Goal: Information Seeking & Learning: Learn about a topic

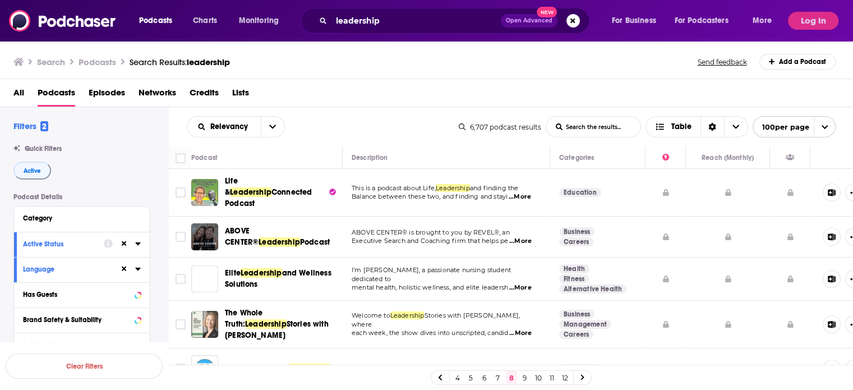
scroll to position [336, 0]
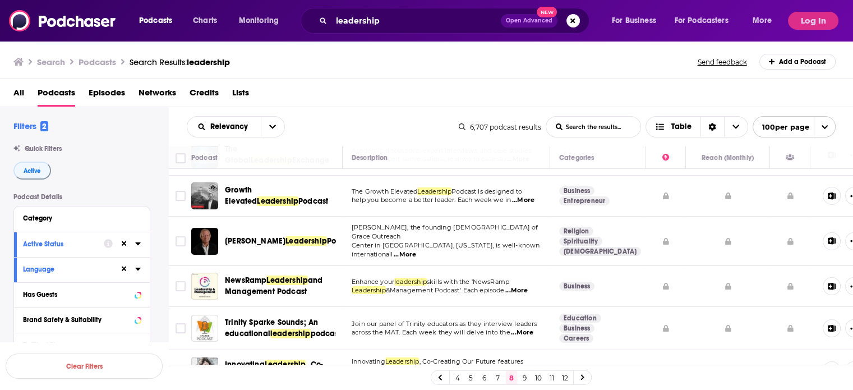
click at [534, 278] on td "Enhance your leadership skills with the 'NewsRamp Leadership &Management Podcas…" at bounding box center [445, 286] width 207 height 41
click at [525, 286] on span "...More" at bounding box center [516, 290] width 22 height 9
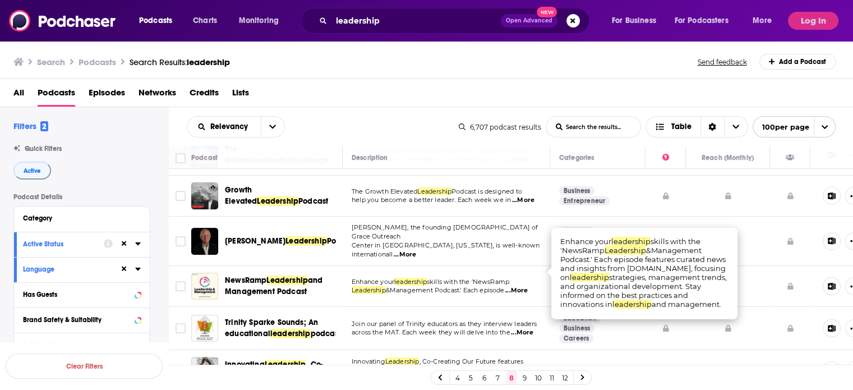
click at [525, 286] on span "...More" at bounding box center [516, 290] width 22 height 9
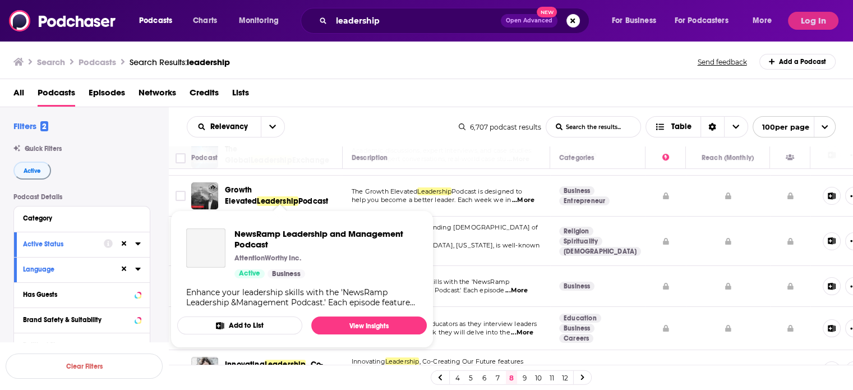
click at [249, 266] on div "NewsRamp Leadership and Management Podcast AttentionWorthy Inc. Active Business" at bounding box center [325, 253] width 183 height 50
click at [381, 322] on link "View Insights" at bounding box center [368, 325] width 115 height 18
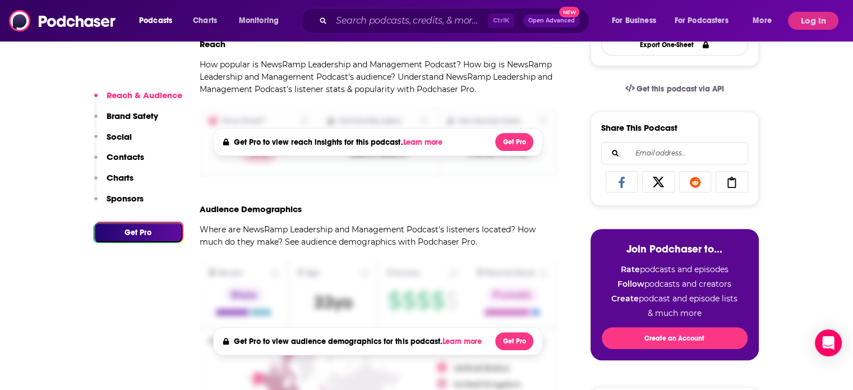
scroll to position [224, 0]
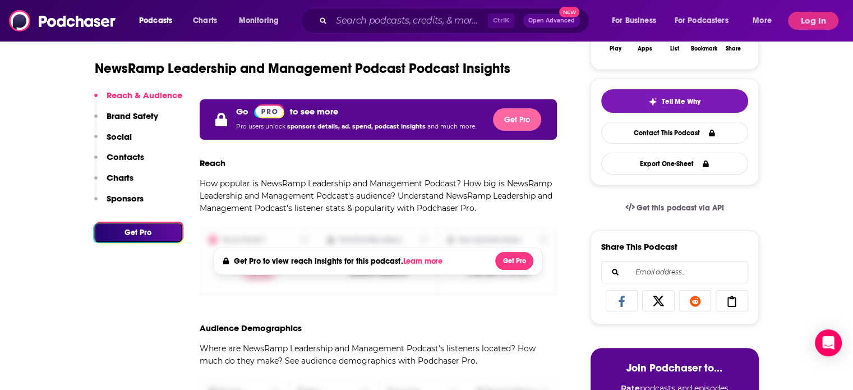
click at [502, 121] on button "Get Pro" at bounding box center [517, 119] width 48 height 22
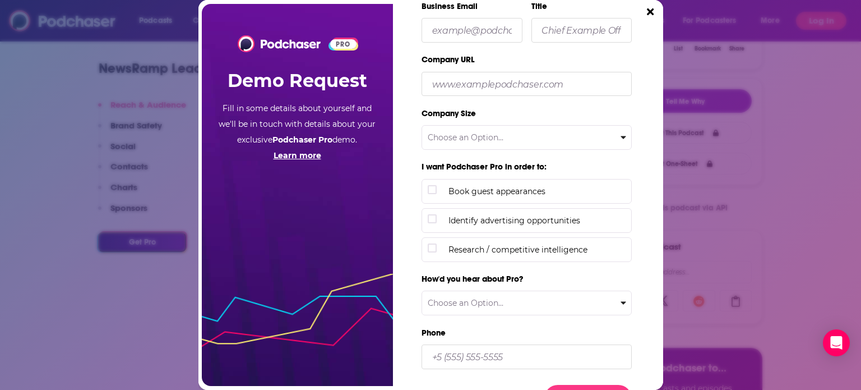
scroll to position [137, 0]
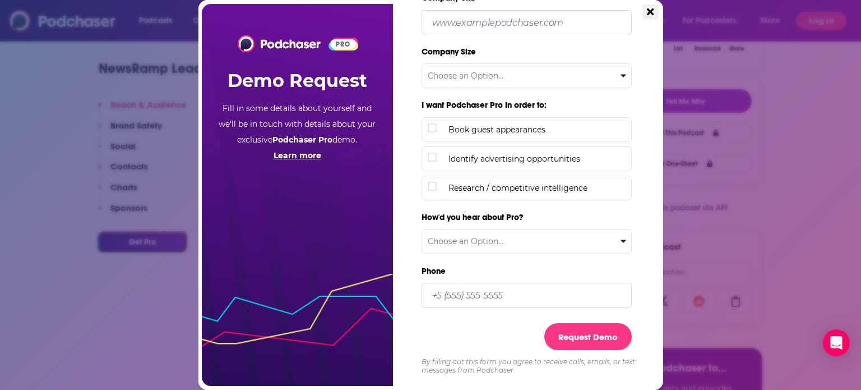
click at [650, 15] on icon "Close" at bounding box center [650, 12] width 7 height 10
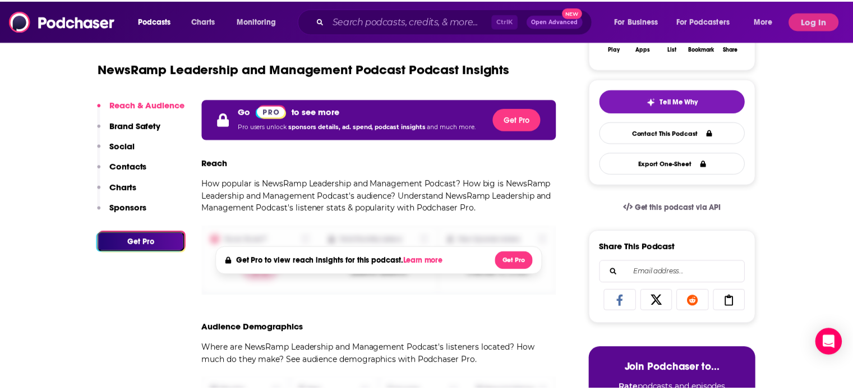
scroll to position [224, 0]
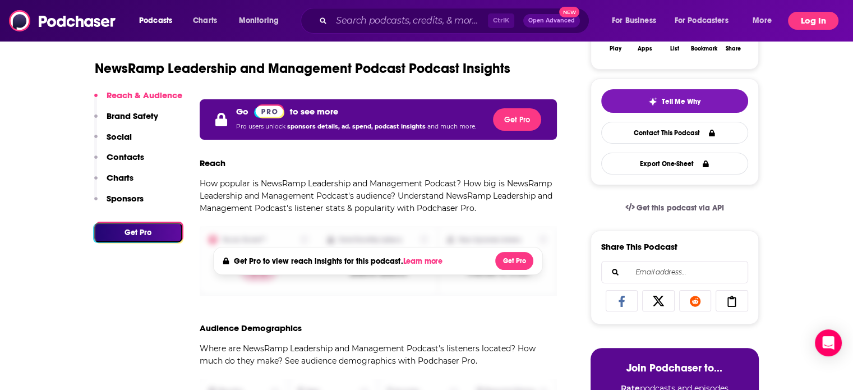
click at [810, 15] on button "Log In" at bounding box center [813, 21] width 50 height 18
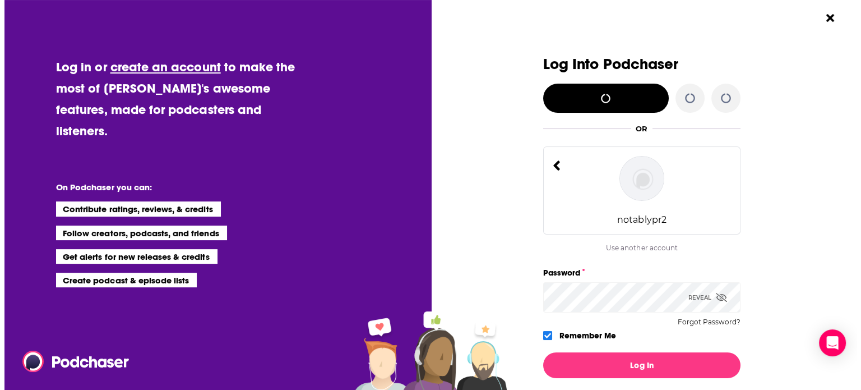
scroll to position [0, 0]
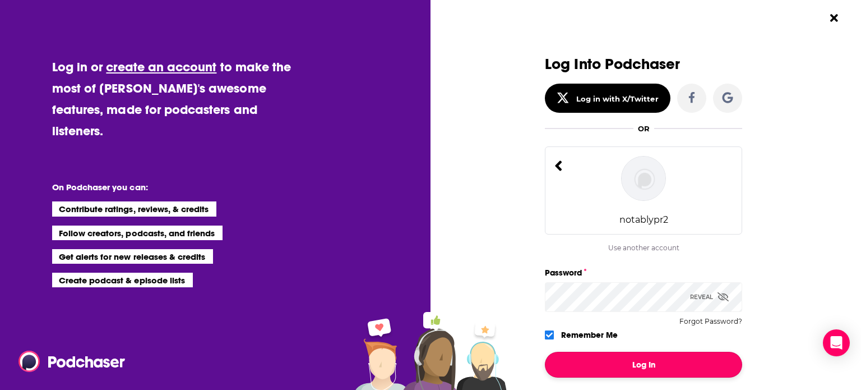
click at [576, 372] on button "Log In" at bounding box center [643, 364] width 197 height 26
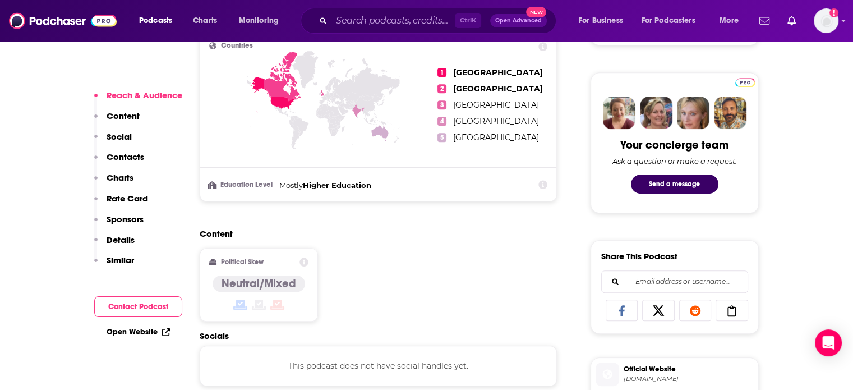
scroll to position [729, 0]
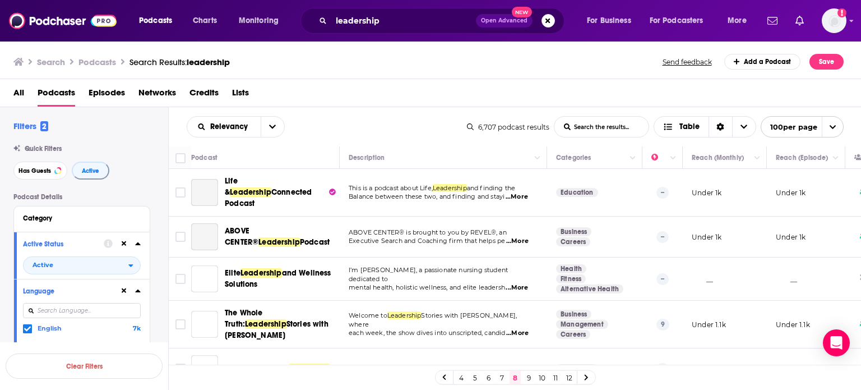
scroll to position [112, 0]
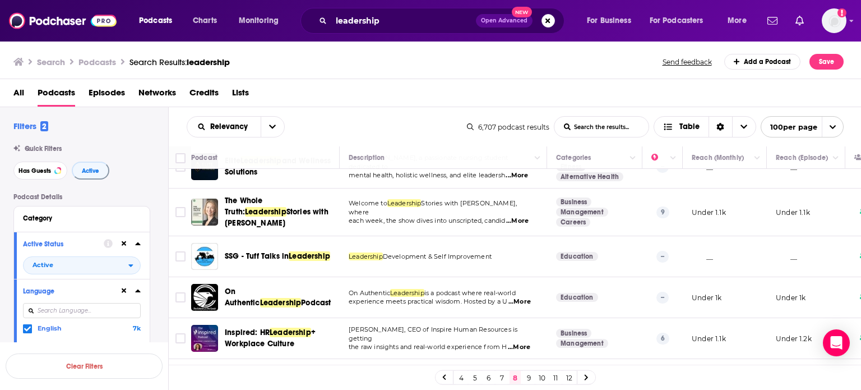
click at [529, 216] on span "...More" at bounding box center [517, 220] width 22 height 9
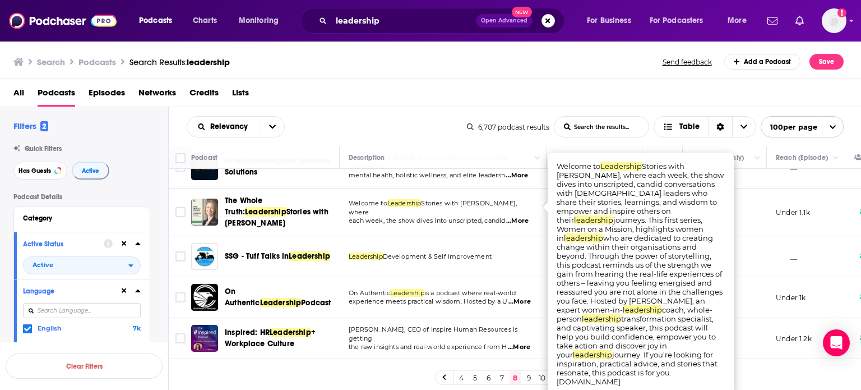
click at [525, 216] on span "...More" at bounding box center [517, 220] width 22 height 9
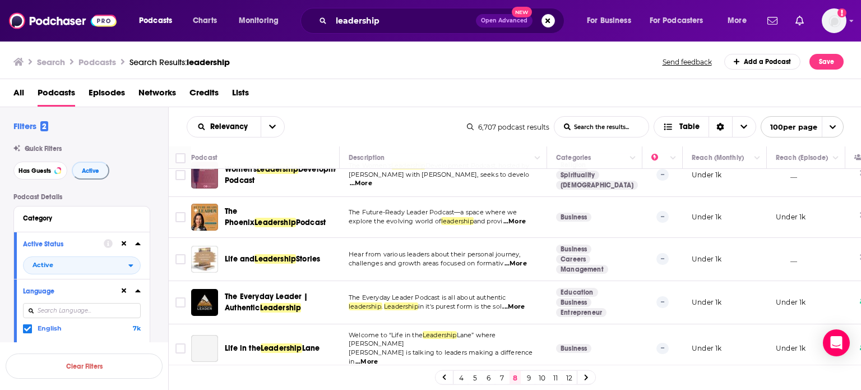
scroll to position [841, 0]
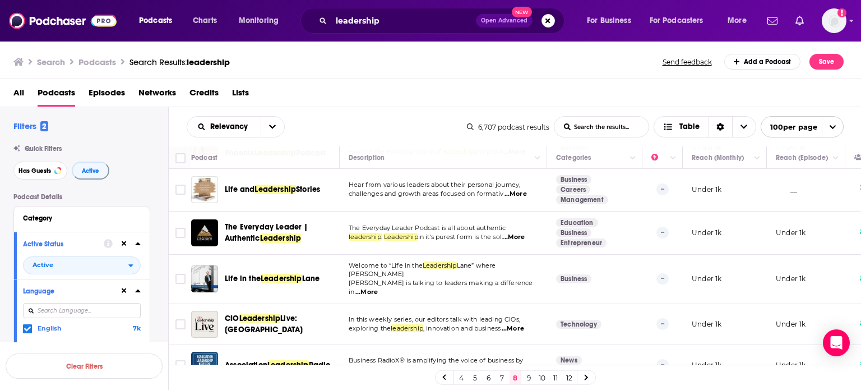
click at [527, 383] on link "9" at bounding box center [528, 377] width 11 height 13
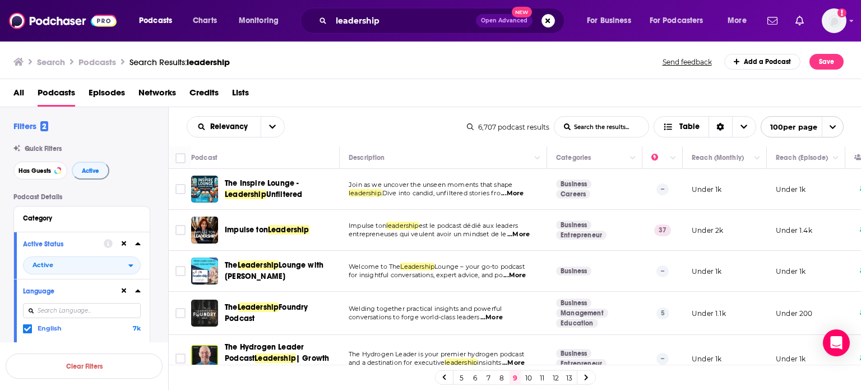
click at [524, 195] on span "...More" at bounding box center [512, 193] width 22 height 9
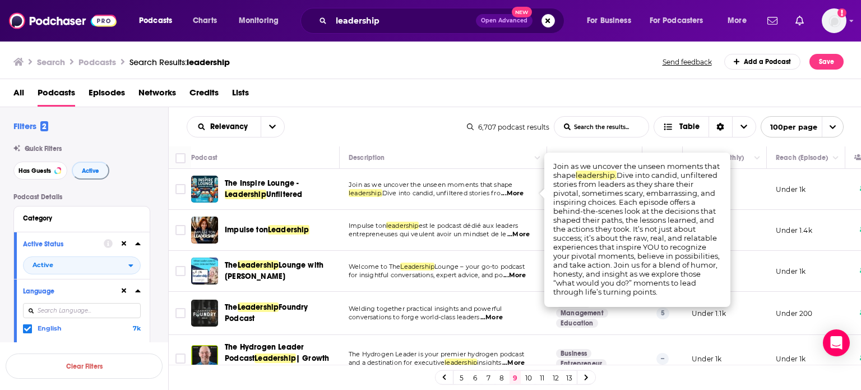
click at [358, 131] on div "Relevancy List Search Input Search the results... Table" at bounding box center [327, 126] width 280 height 21
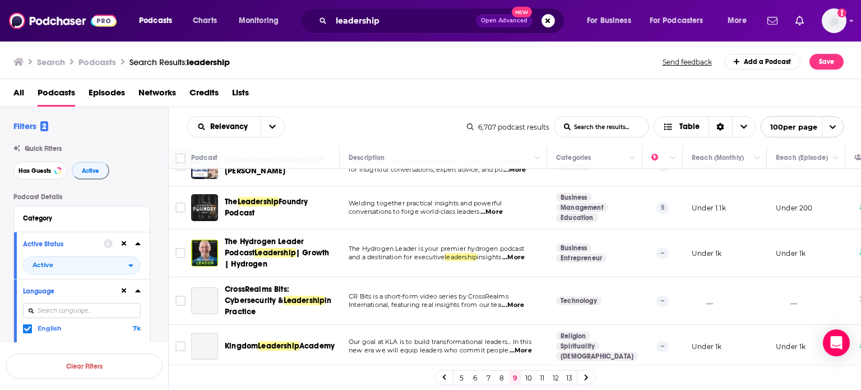
scroll to position [112, 0]
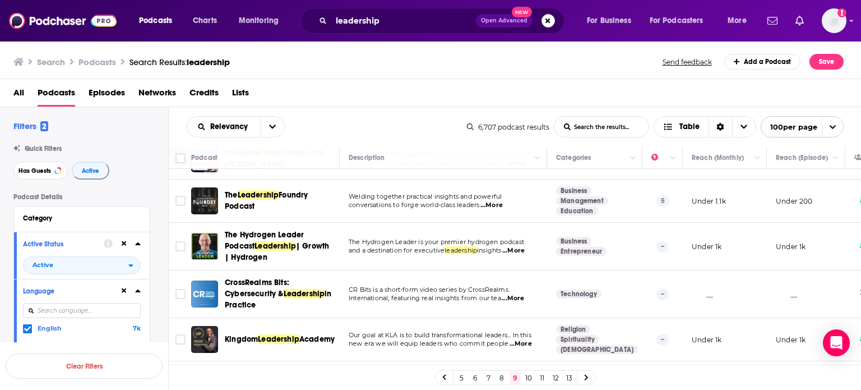
click at [525, 252] on span "...More" at bounding box center [513, 250] width 22 height 9
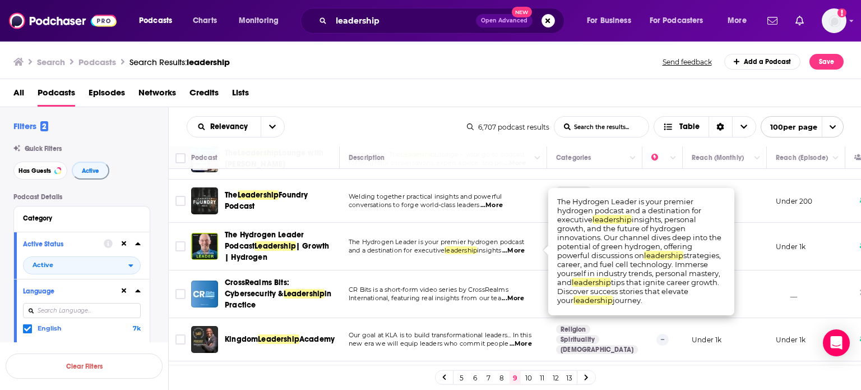
click at [525, 255] on td "The Hydrogen Leader is your premier hydrogen podcast and a destination for exec…" at bounding box center [443, 247] width 207 height 48
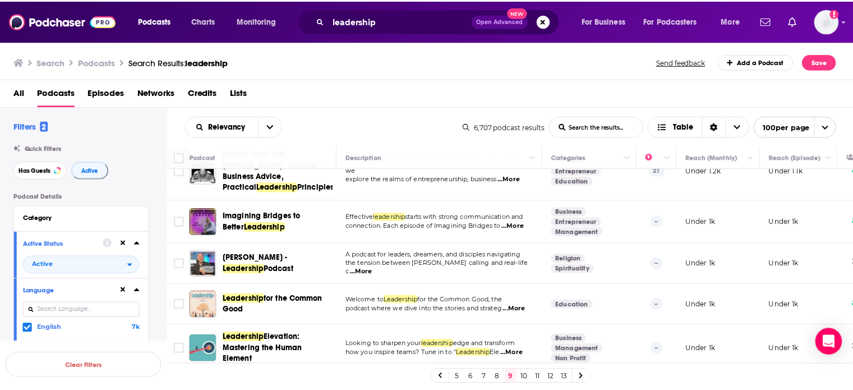
scroll to position [561, 0]
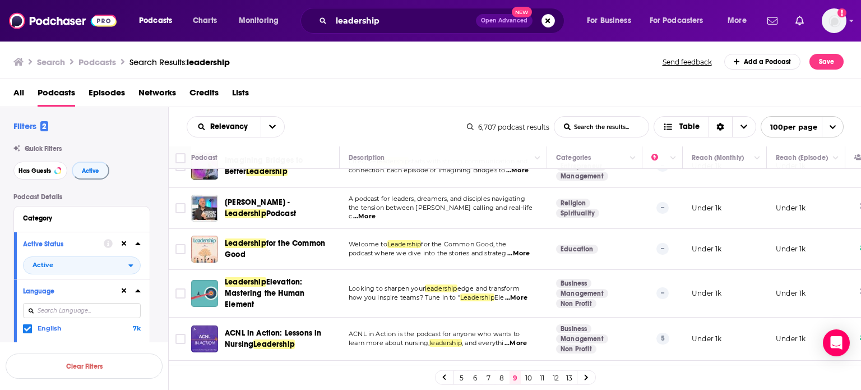
click at [522, 293] on span "...More" at bounding box center [516, 297] width 22 height 9
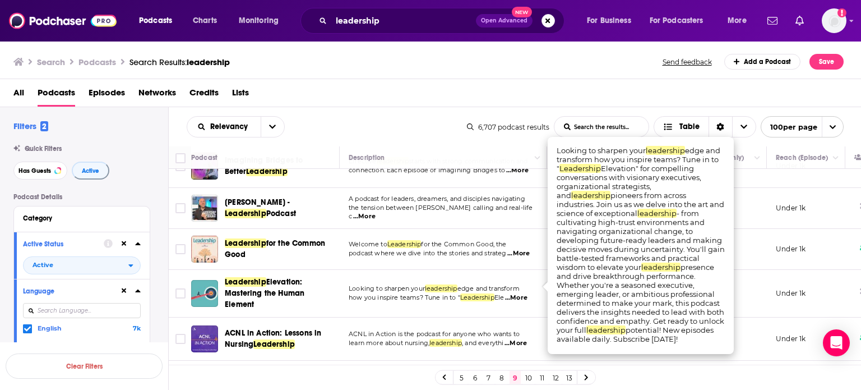
click at [522, 293] on span "...More" at bounding box center [516, 297] width 22 height 9
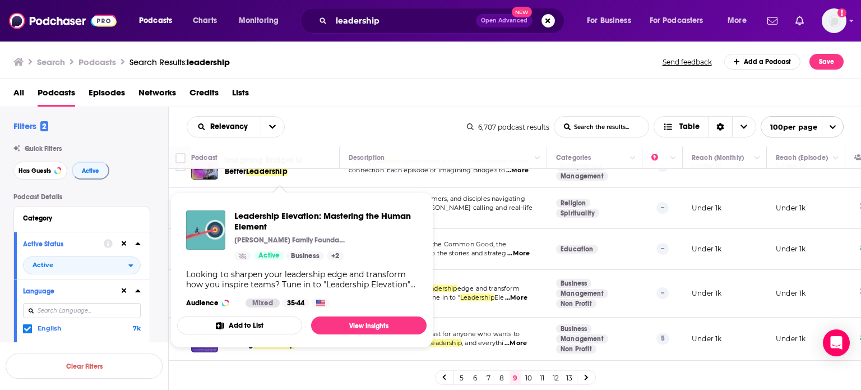
click at [260, 277] on div "Podcasts Charts Monitoring leadership Open Advanced New For Business For Podcas…" at bounding box center [430, 195] width 861 height 390
click at [396, 319] on link "View Insights" at bounding box center [368, 325] width 115 height 18
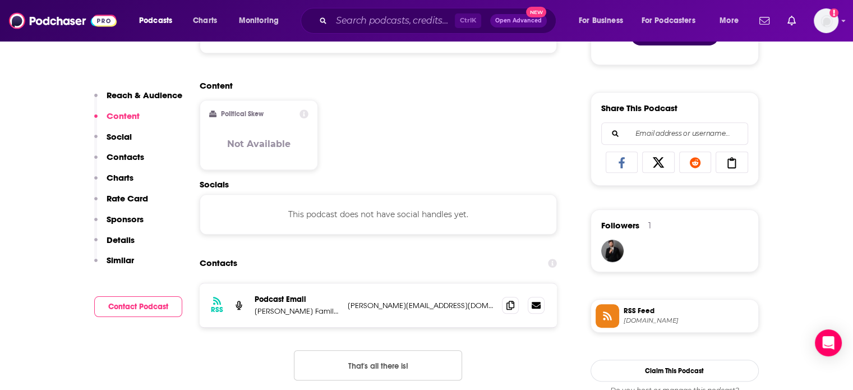
scroll to position [673, 0]
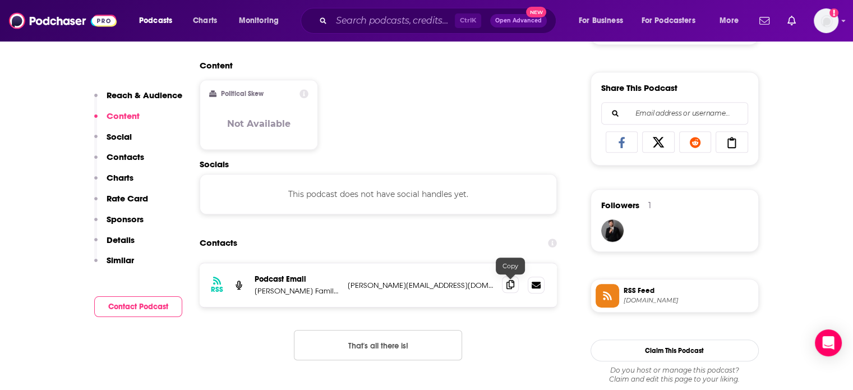
click at [505, 289] on span at bounding box center [510, 284] width 17 height 17
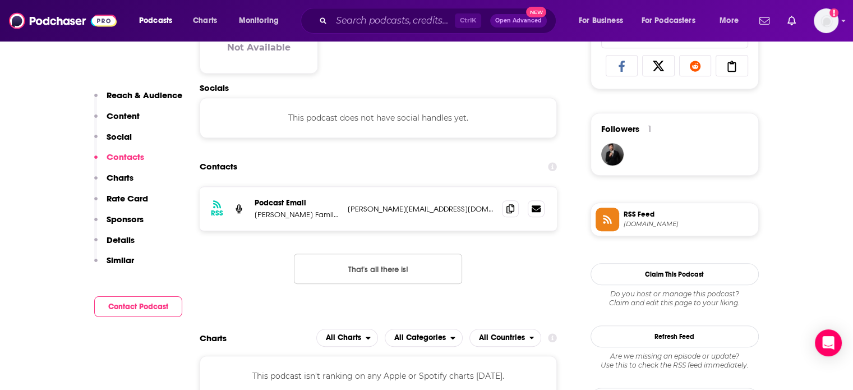
scroll to position [841, 0]
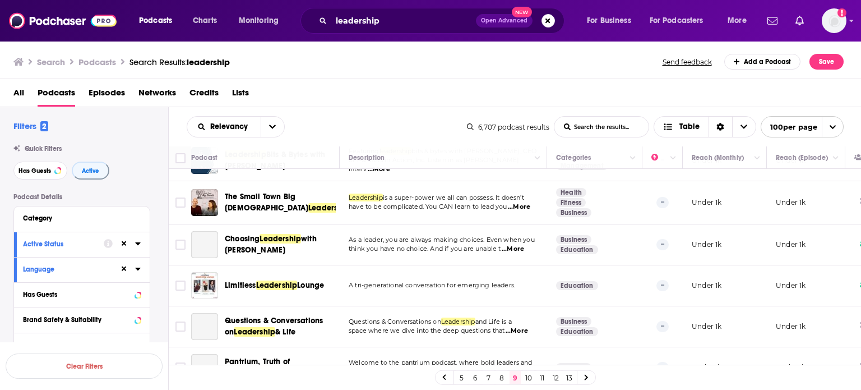
scroll to position [1682, 0]
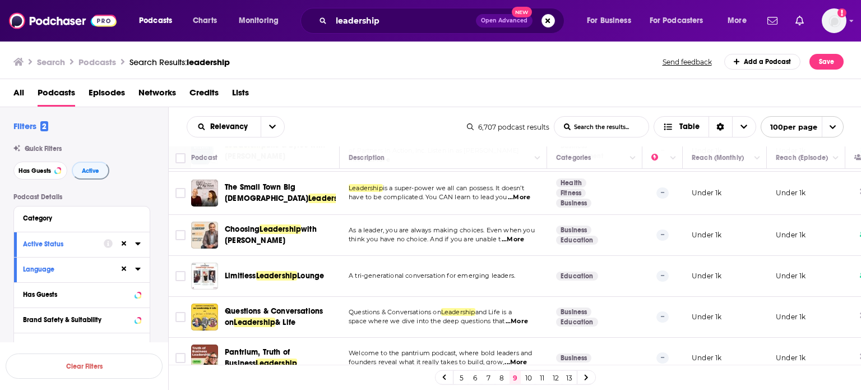
click at [528, 317] on span "...More" at bounding box center [517, 321] width 22 height 9
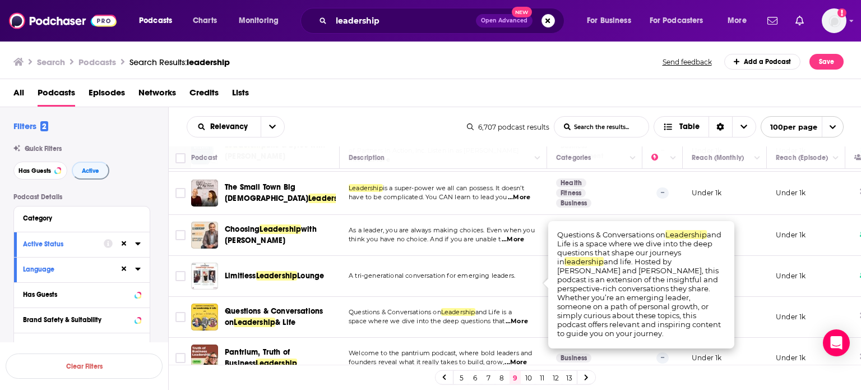
click at [527, 317] on span "...More" at bounding box center [517, 321] width 22 height 9
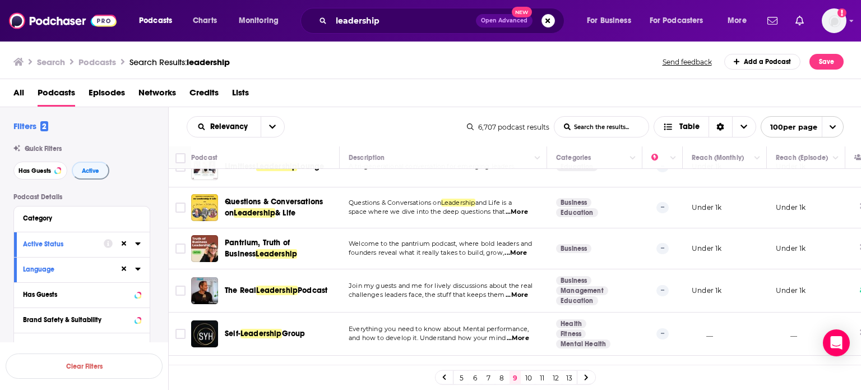
scroll to position [1738, 0]
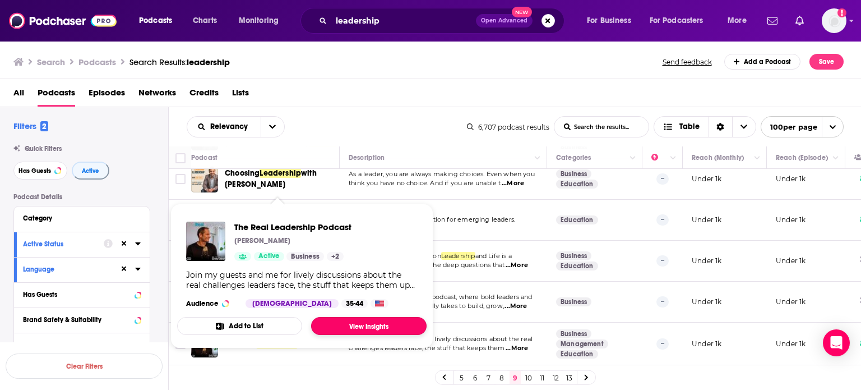
click at [383, 332] on link "View Insights" at bounding box center [368, 326] width 115 height 18
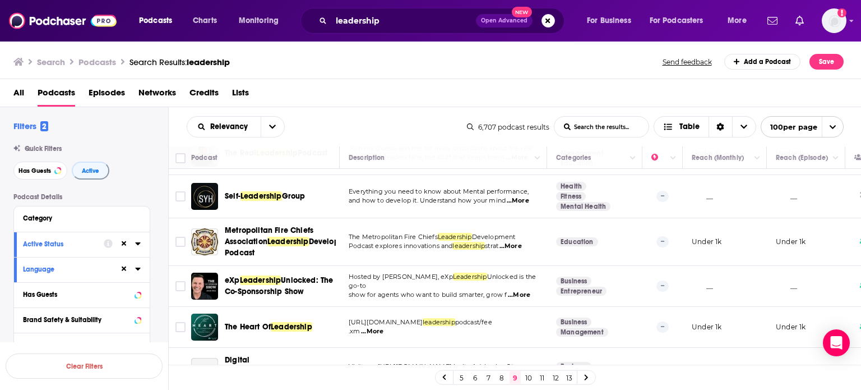
scroll to position [1962, 0]
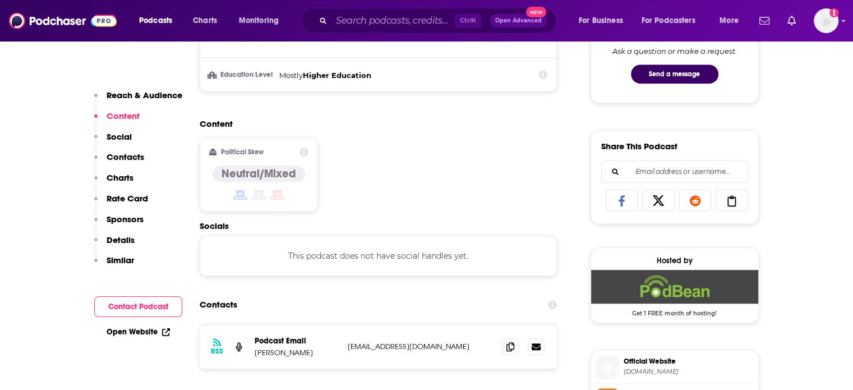
scroll to position [729, 0]
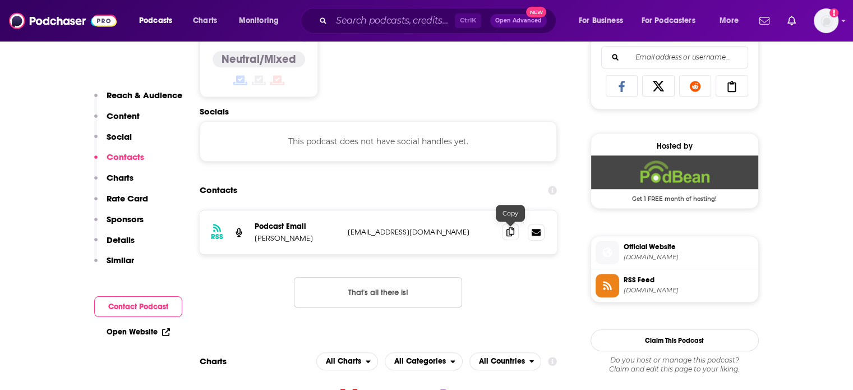
click at [508, 230] on icon at bounding box center [510, 231] width 8 height 9
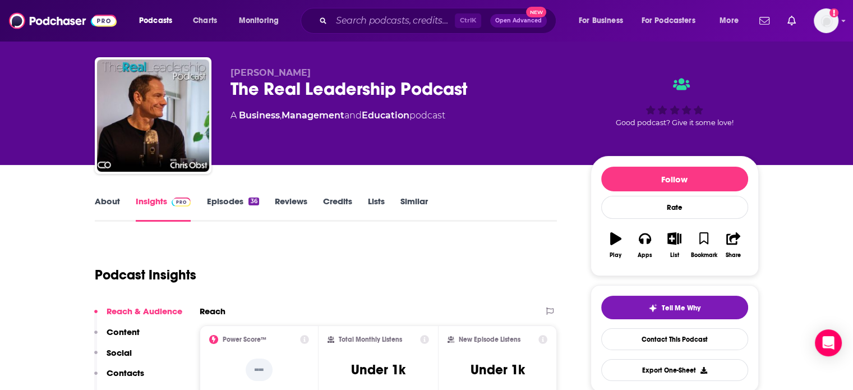
scroll to position [0, 0]
